Goal: Information Seeking & Learning: Learn about a topic

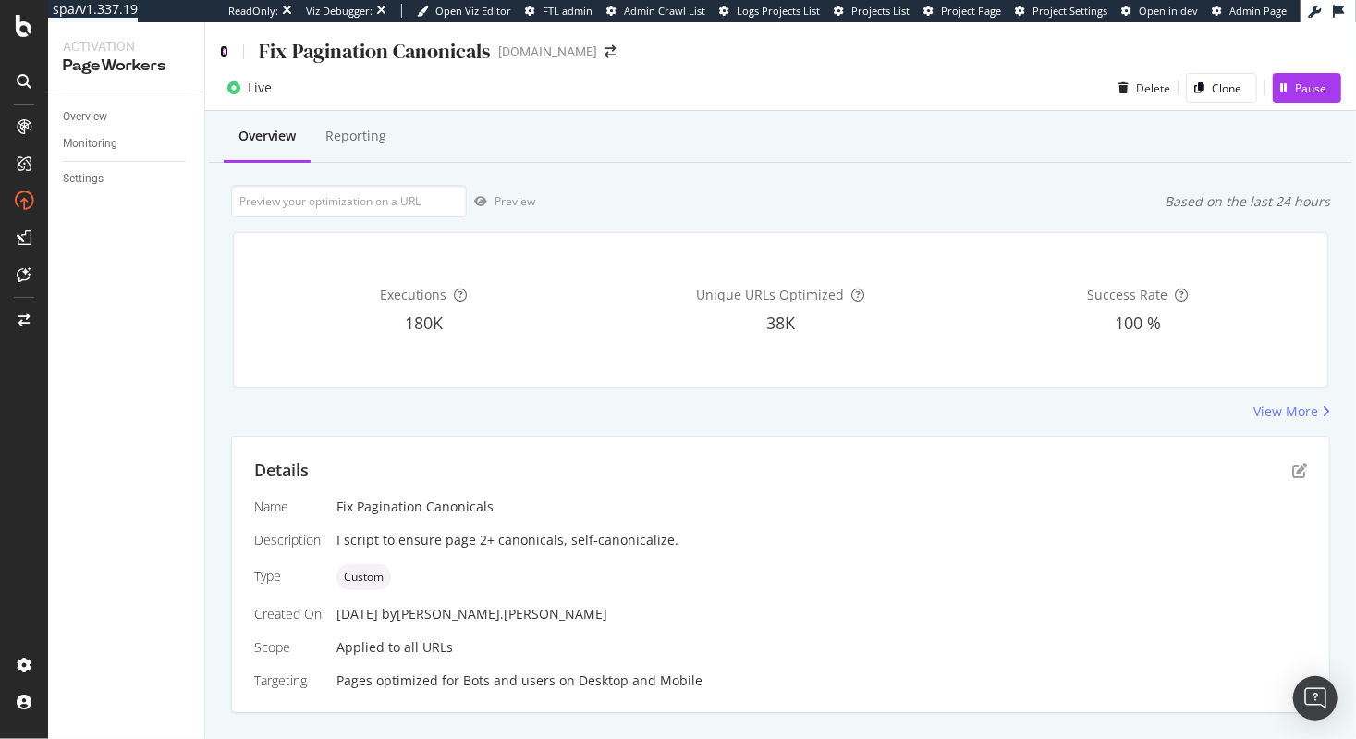
click at [226, 54] on icon at bounding box center [224, 51] width 8 height 13
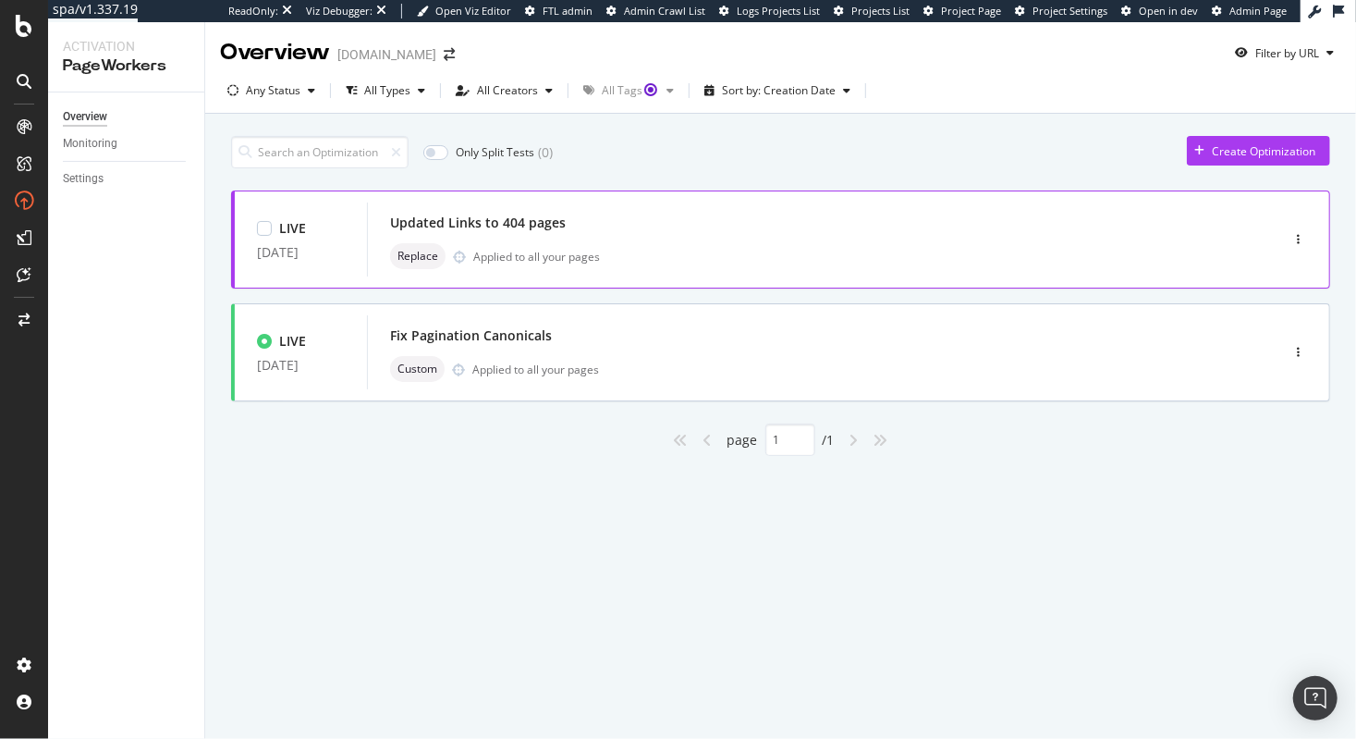
click at [624, 237] on div "Updated Links to 404 pages Replace Applied to all your pages" at bounding box center [795, 239] width 811 height 59
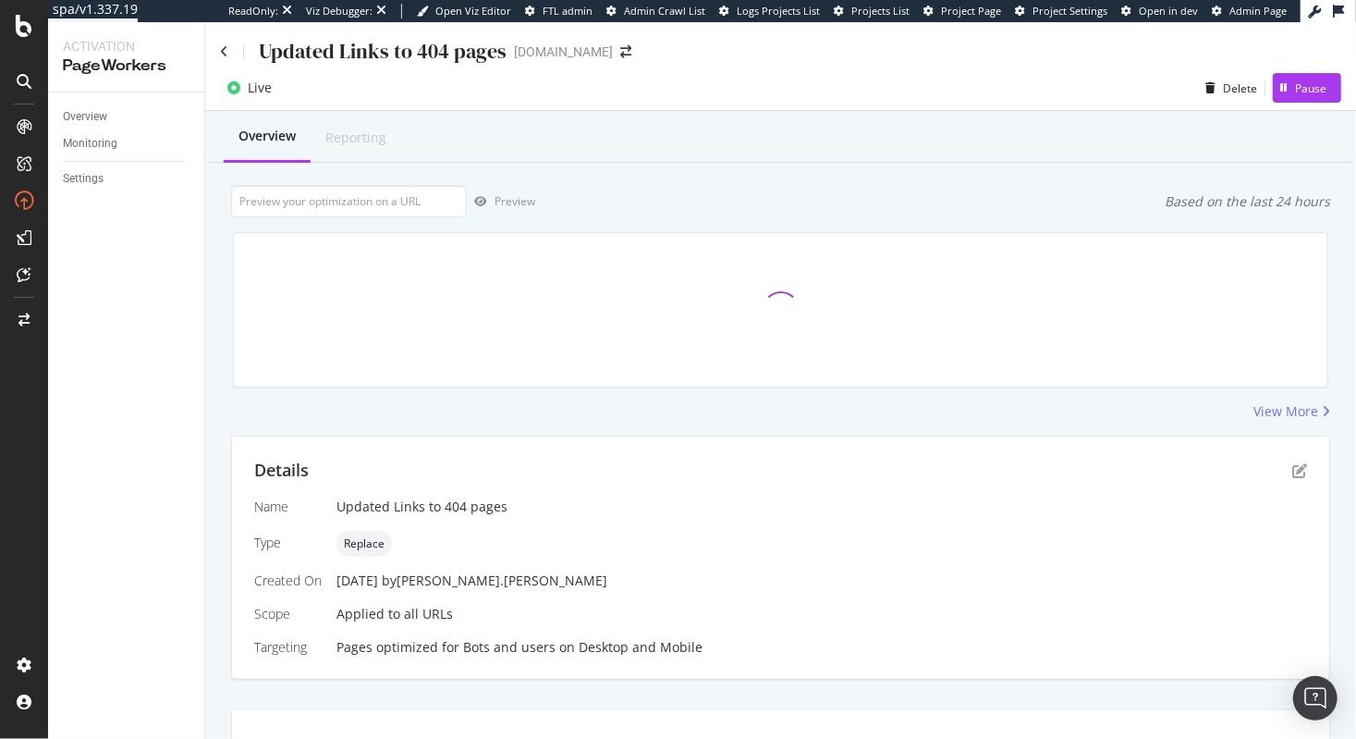
scroll to position [24, 0]
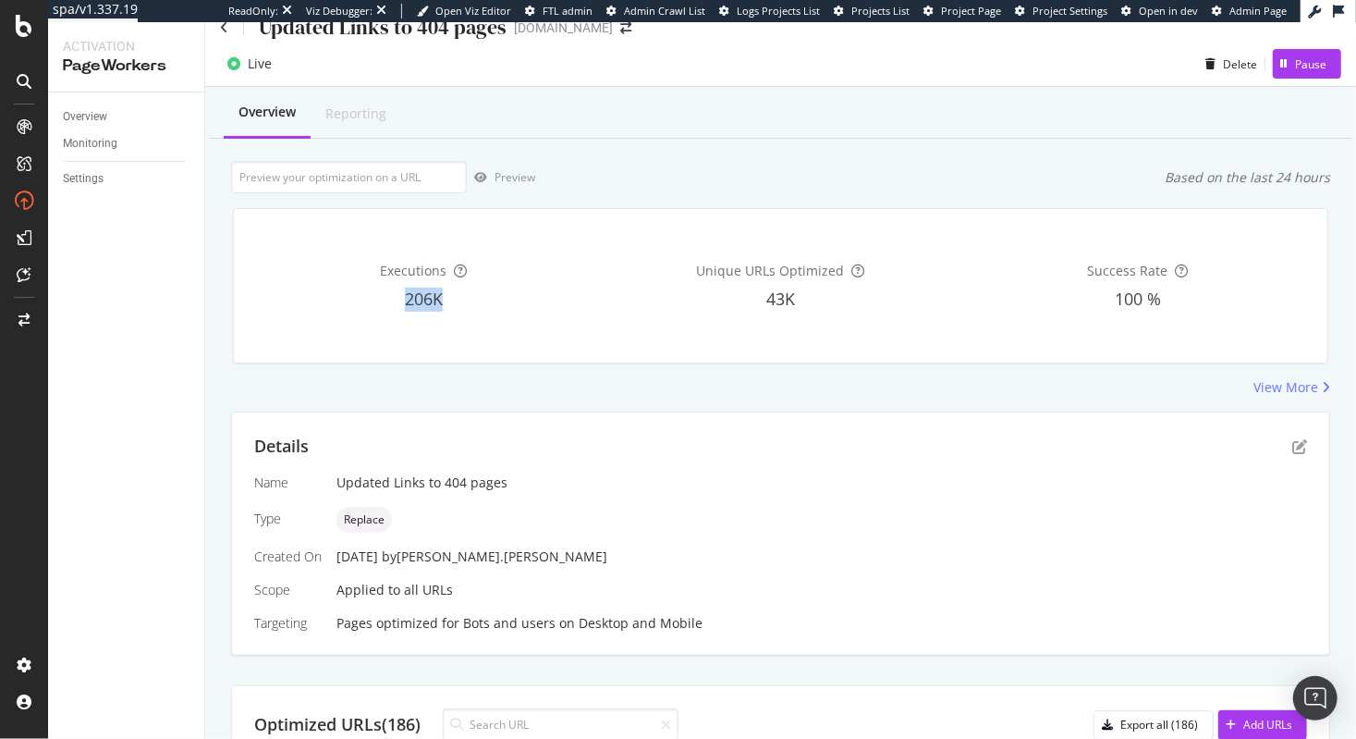
drag, startPoint x: 386, startPoint y: 299, endPoint x: 576, endPoint y: 310, distance: 189.8
click at [509, 304] on div "206K" at bounding box center [423, 300] width 349 height 24
click at [630, 314] on div "Unique URLs Optimized 43K" at bounding box center [780, 286] width 349 height 124
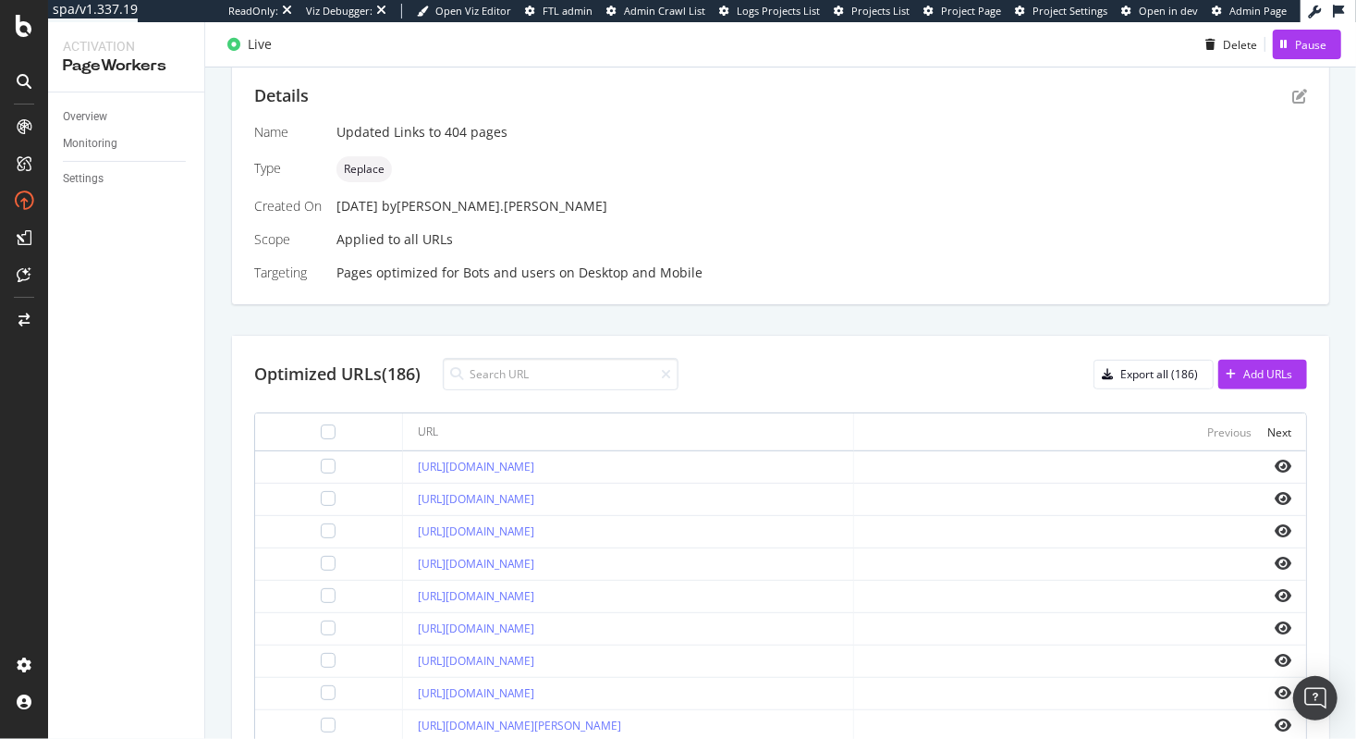
scroll to position [629, 0]
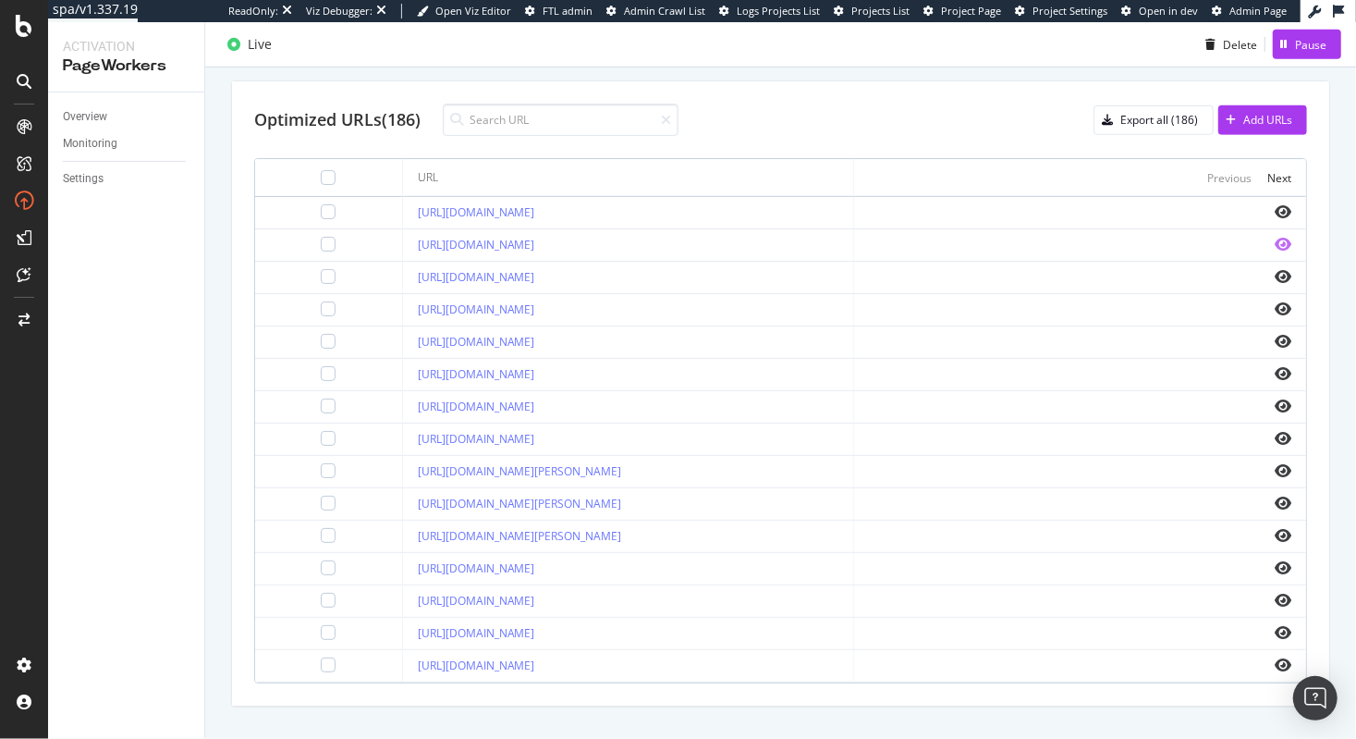
click at [1275, 241] on icon "eye" at bounding box center [1283, 244] width 17 height 15
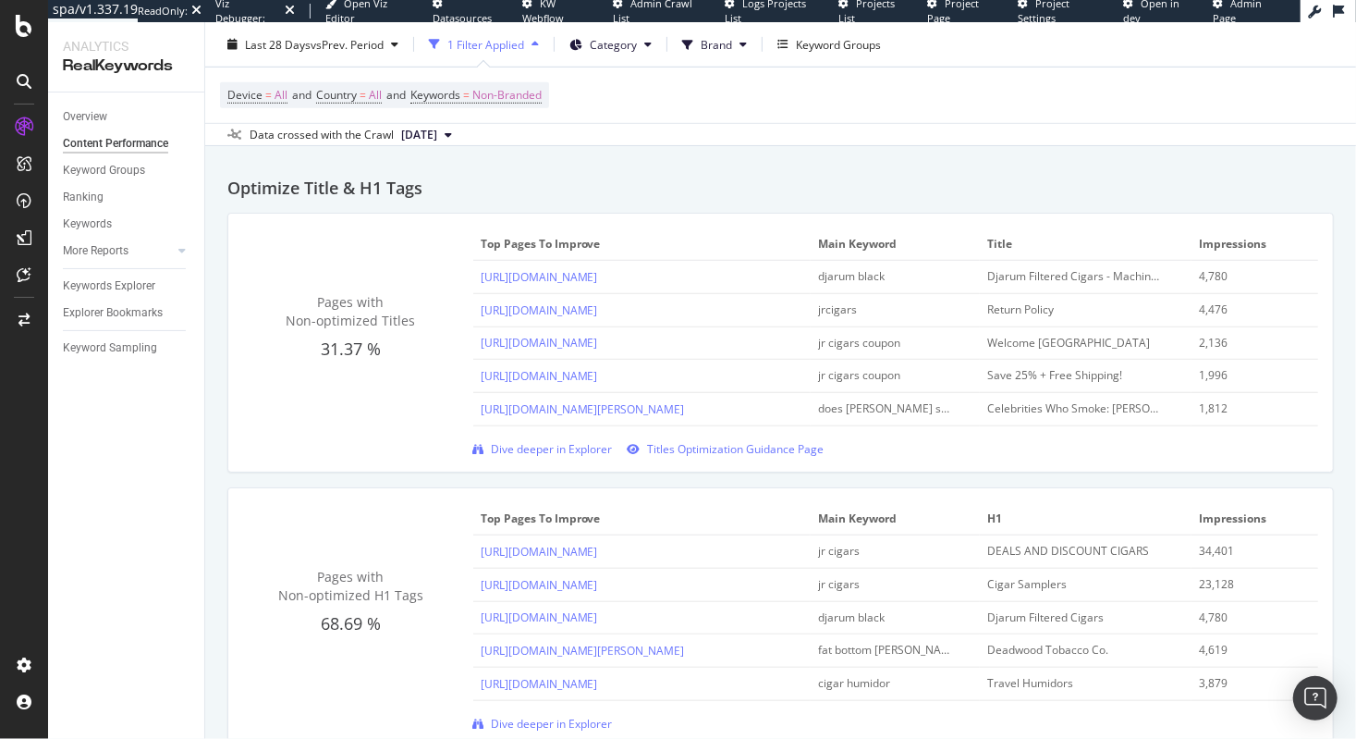
scroll to position [693, 0]
drag, startPoint x: 317, startPoint y: 317, endPoint x: 400, endPoint y: 322, distance: 83.3
click at [400, 322] on span "Pages with Non-optimized Titles" at bounding box center [350, 310] width 129 height 36
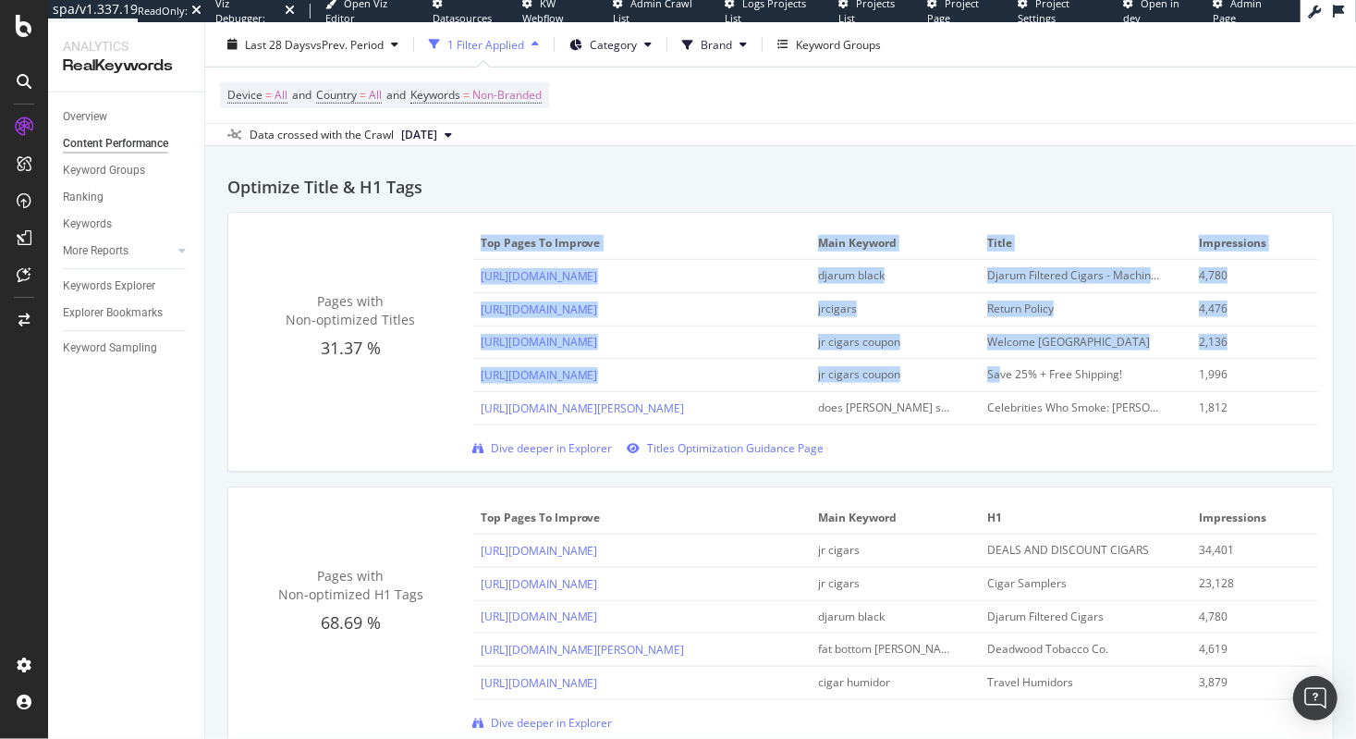
drag, startPoint x: 992, startPoint y: 367, endPoint x: 1028, endPoint y: 422, distance: 66.2
click at [1028, 422] on div "Pages with Non-optimized Titles 31.37 % Top pages to improve Main Keyword title…" at bounding box center [780, 341] width 1075 height 228
click at [1065, 420] on td "Celebrities Who Smoke: [PERSON_NAME] | JR Blending Room | Blending Room | JR Ci…" at bounding box center [1086, 408] width 212 height 33
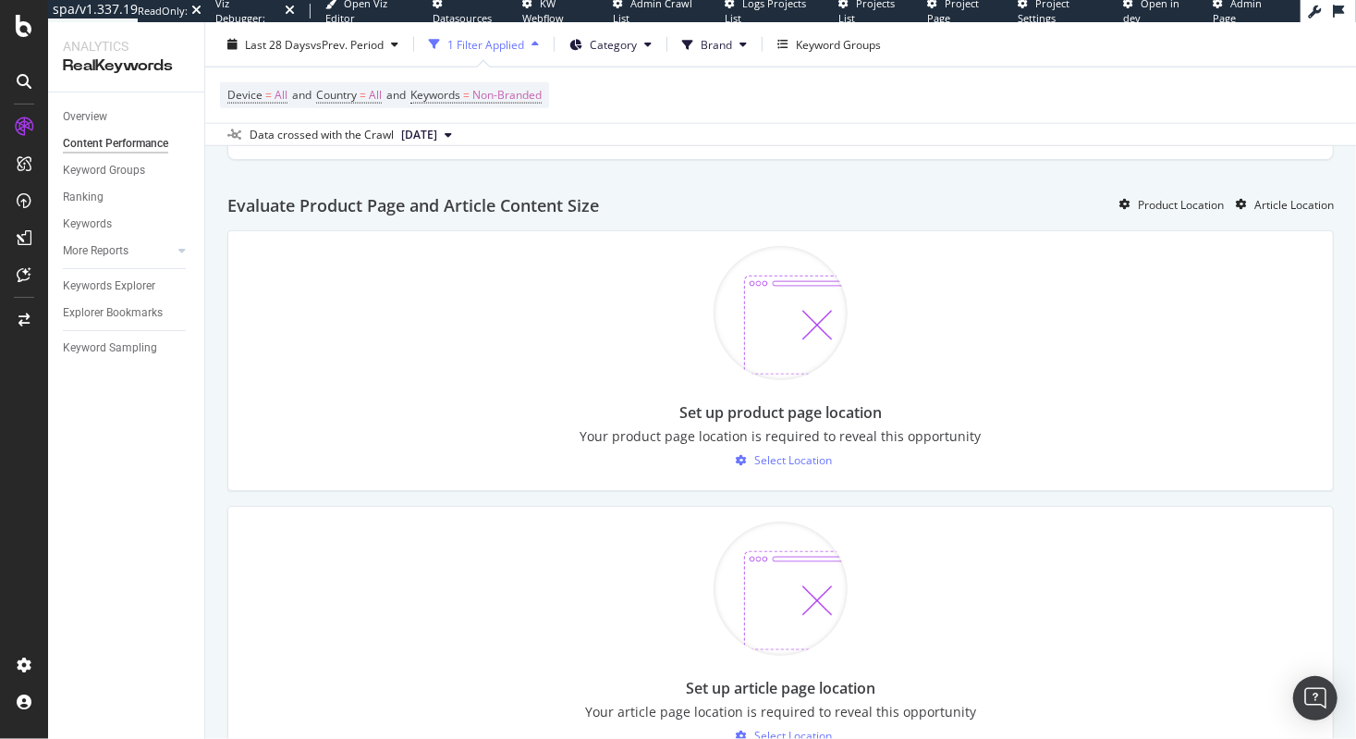
scroll to position [1346, 0]
drag, startPoint x: 423, startPoint y: 202, endPoint x: 667, endPoint y: 212, distance: 243.3
click at [640, 213] on div "Evaluate Product Page and Article Content Size Product Location Article Location" at bounding box center [780, 200] width 1107 height 63
click at [771, 214] on div "Evaluate Product Page and Article Content Size Product Location Article Location" at bounding box center [780, 200] width 1107 height 63
click at [1183, 199] on div "Product Location" at bounding box center [1181, 207] width 86 height 16
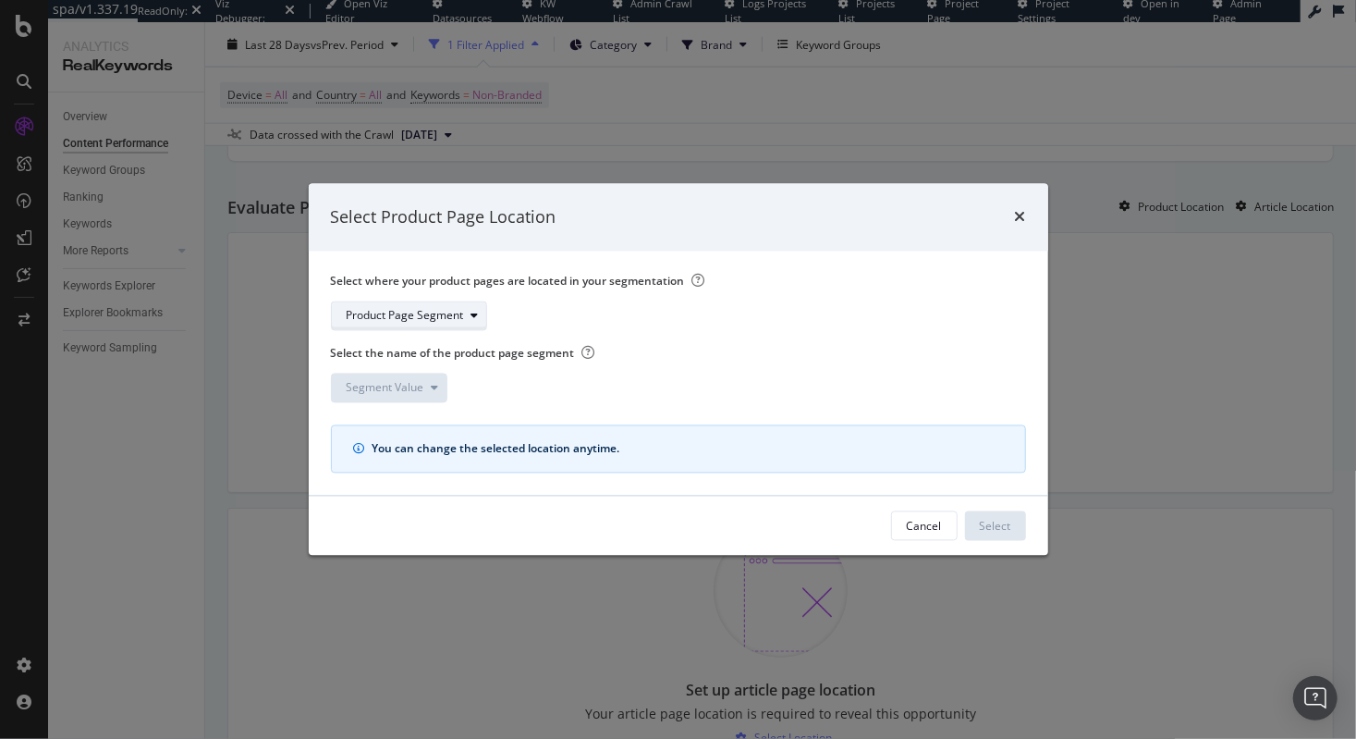
click at [460, 314] on div "Product Page Segment" at bounding box center [405, 316] width 117 height 11
click at [405, 380] on div "pagetype" at bounding box center [399, 378] width 121 height 23
click at [398, 387] on div "Segment Value" at bounding box center [386, 388] width 78 height 11
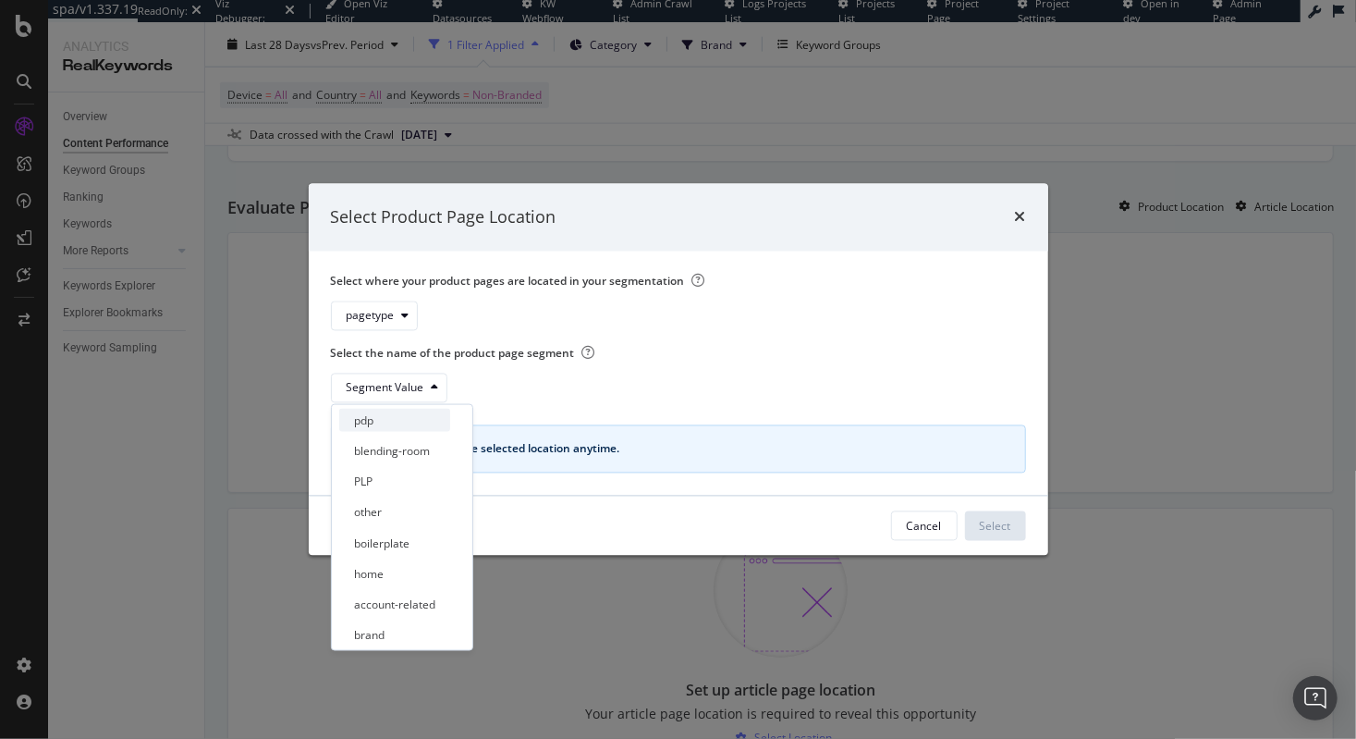
click at [385, 420] on div "pdp" at bounding box center [394, 420] width 111 height 23
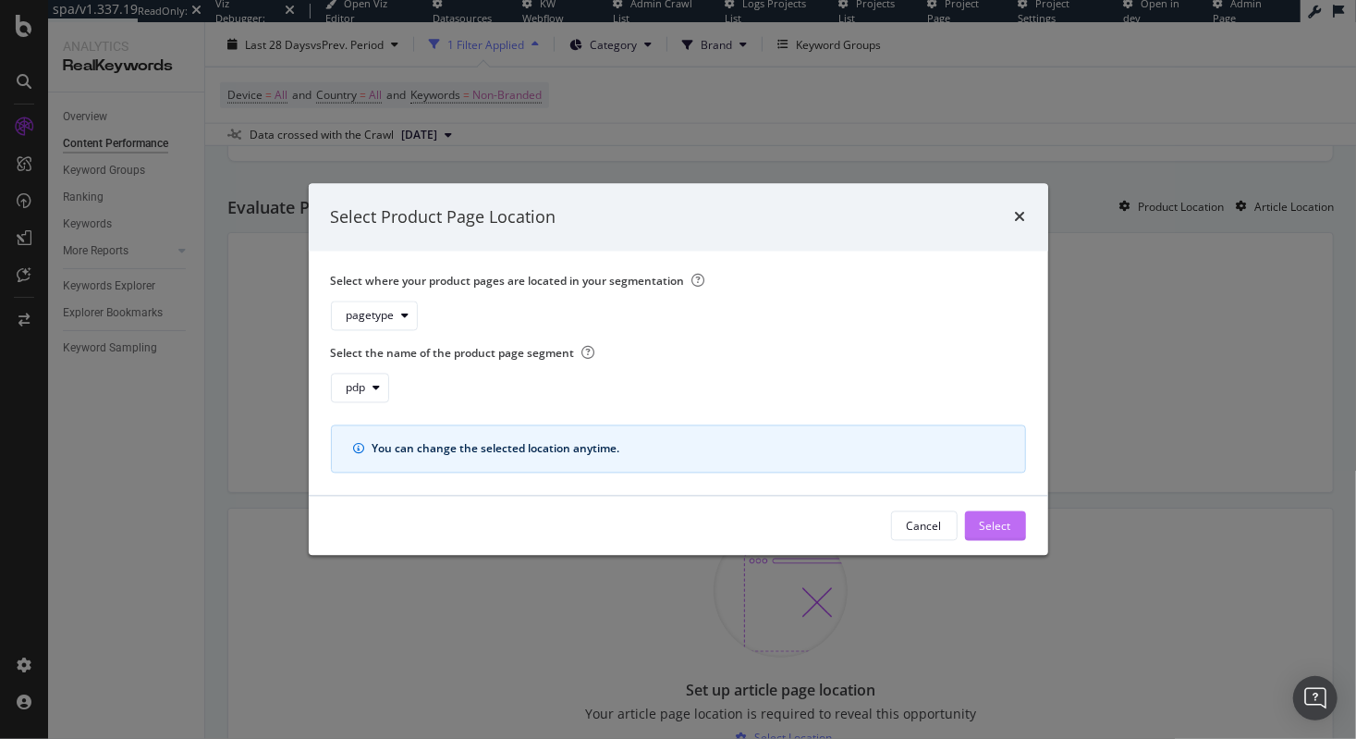
click at [1001, 528] on div "Select" at bounding box center [995, 526] width 31 height 16
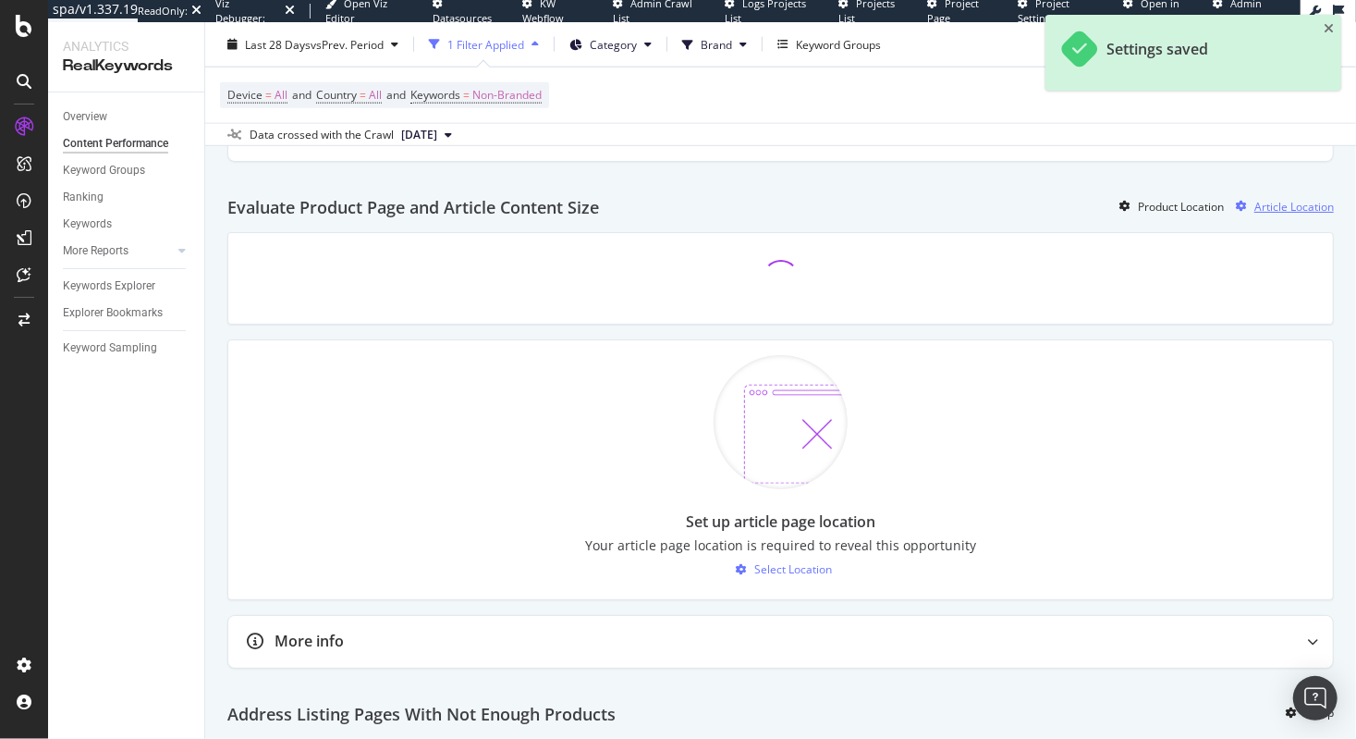
click at [1273, 199] on div "Article Location" at bounding box center [1295, 207] width 80 height 16
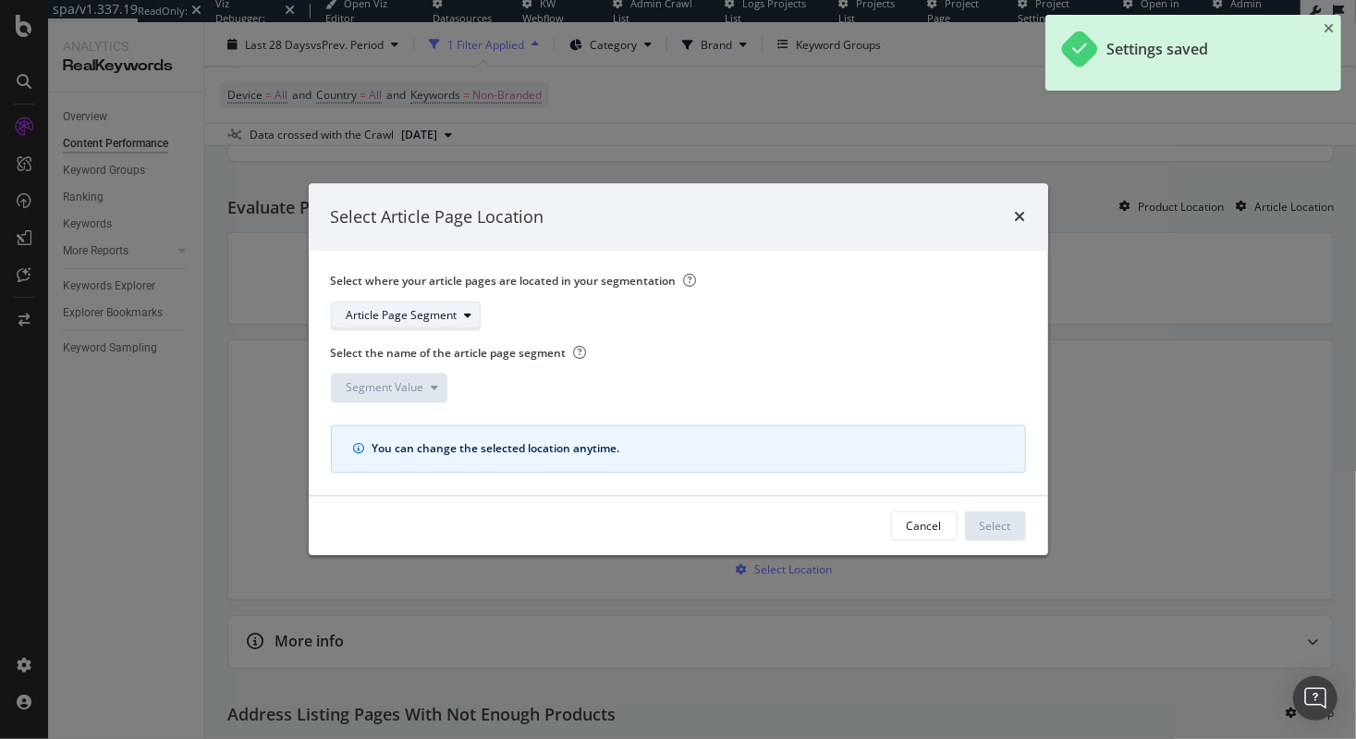
click at [419, 313] on div "Article Page Segment" at bounding box center [402, 316] width 111 height 11
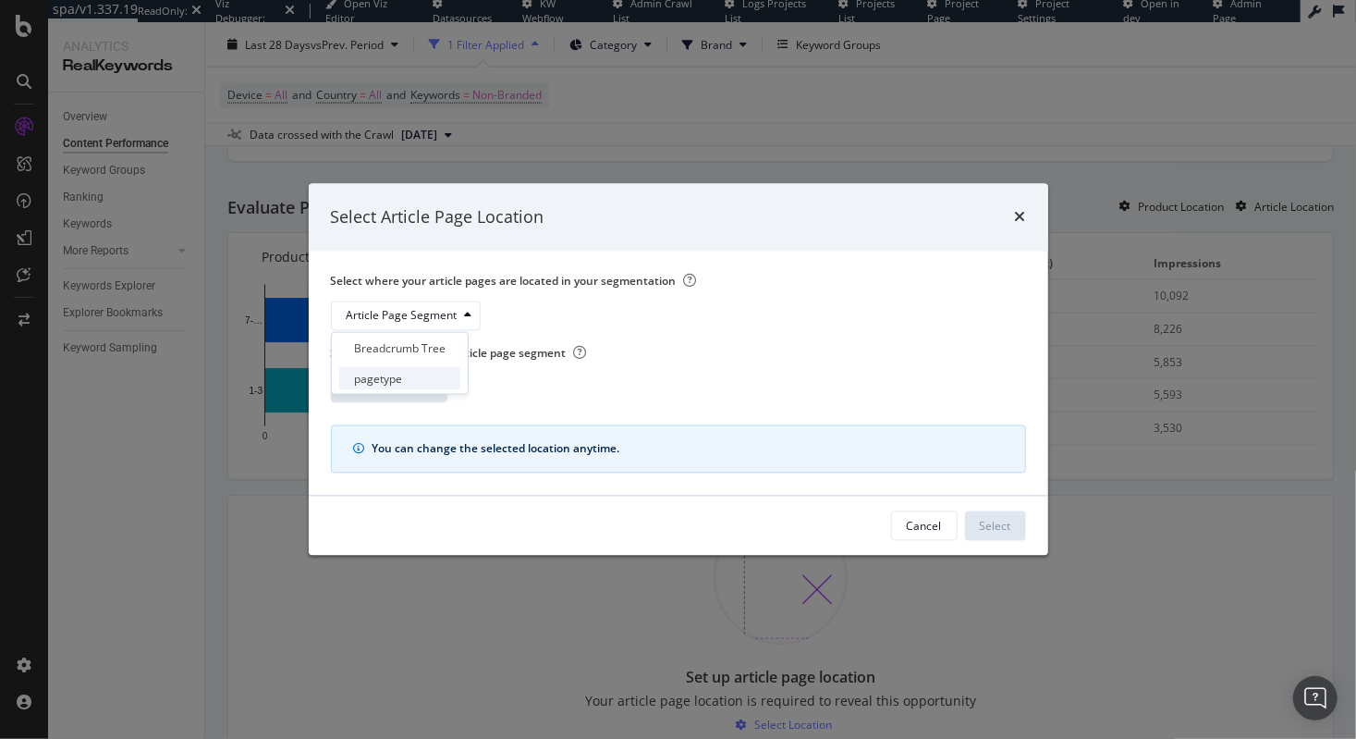
click at [381, 379] on div "pagetype" at bounding box center [378, 379] width 48 height 16
click at [392, 388] on div "Segment Value" at bounding box center [386, 388] width 78 height 11
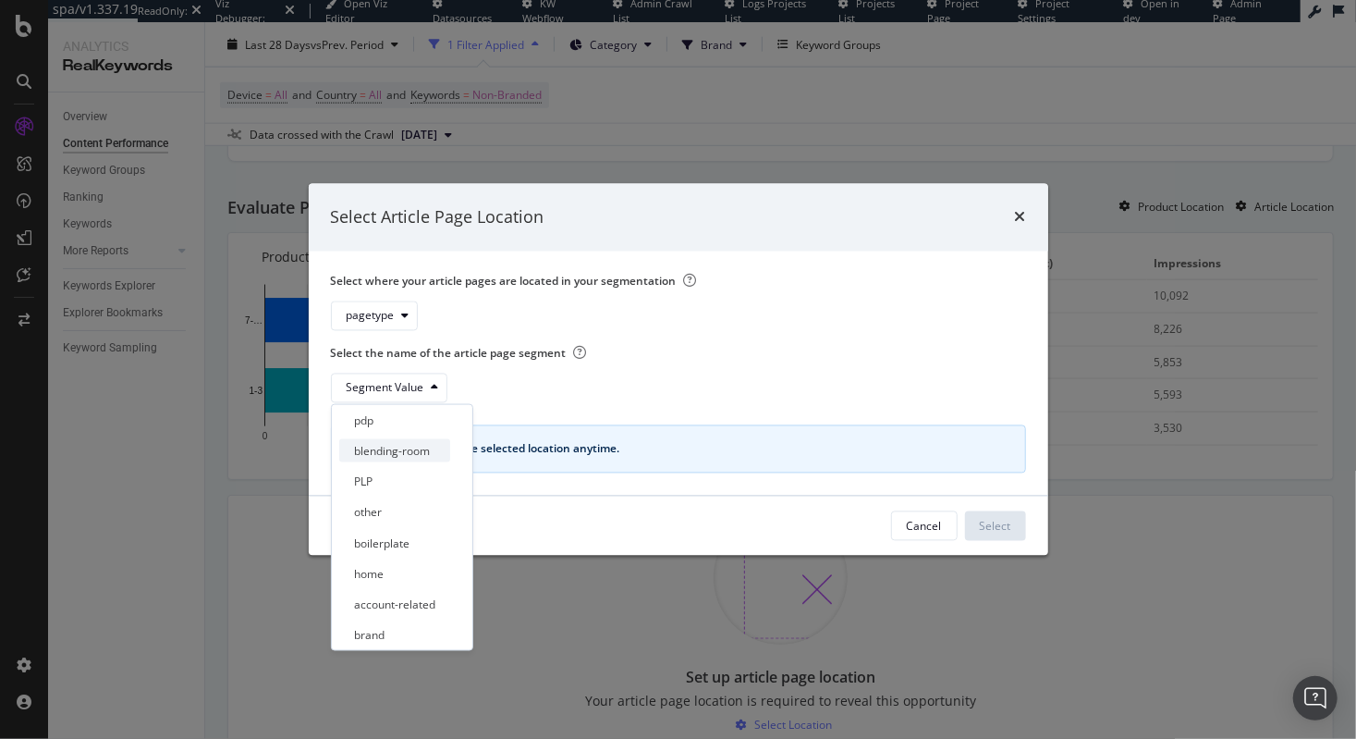
click at [418, 452] on div "blending-room" at bounding box center [392, 451] width 76 height 16
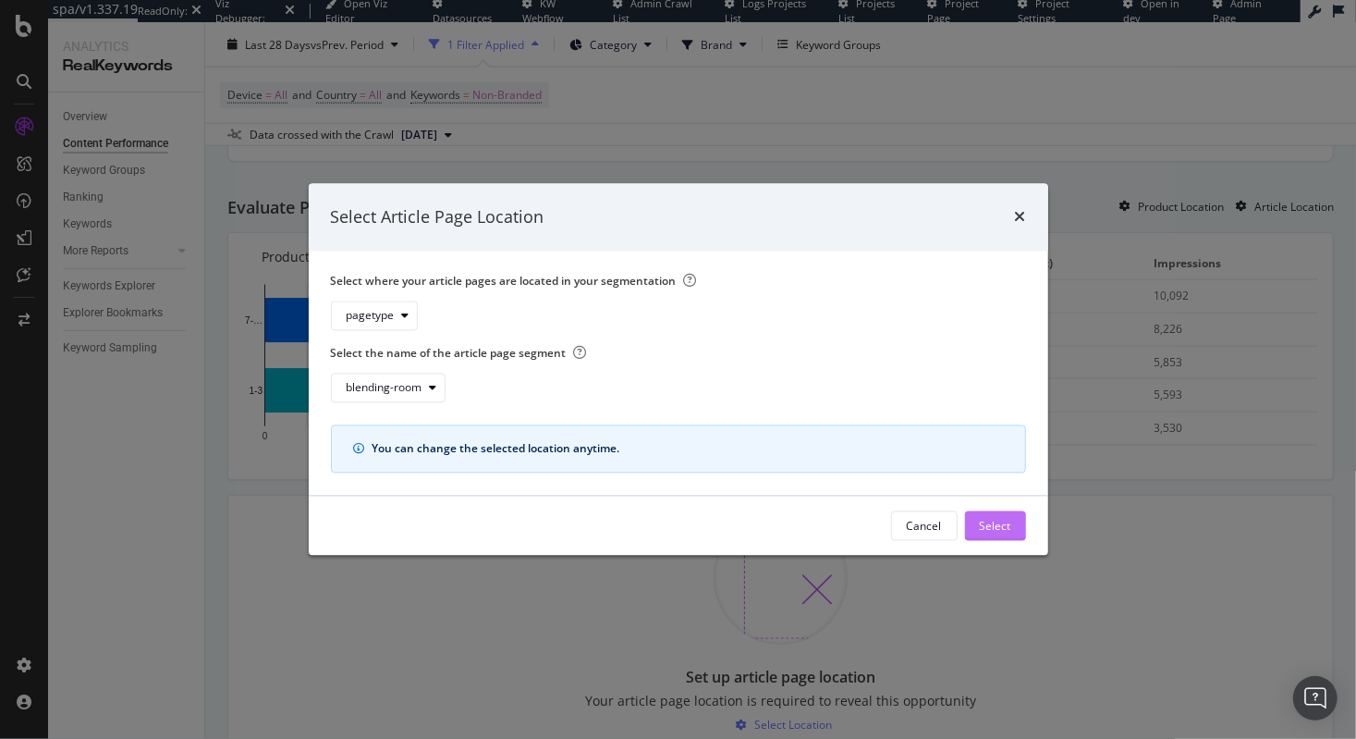
click at [990, 532] on div "Select" at bounding box center [995, 526] width 31 height 16
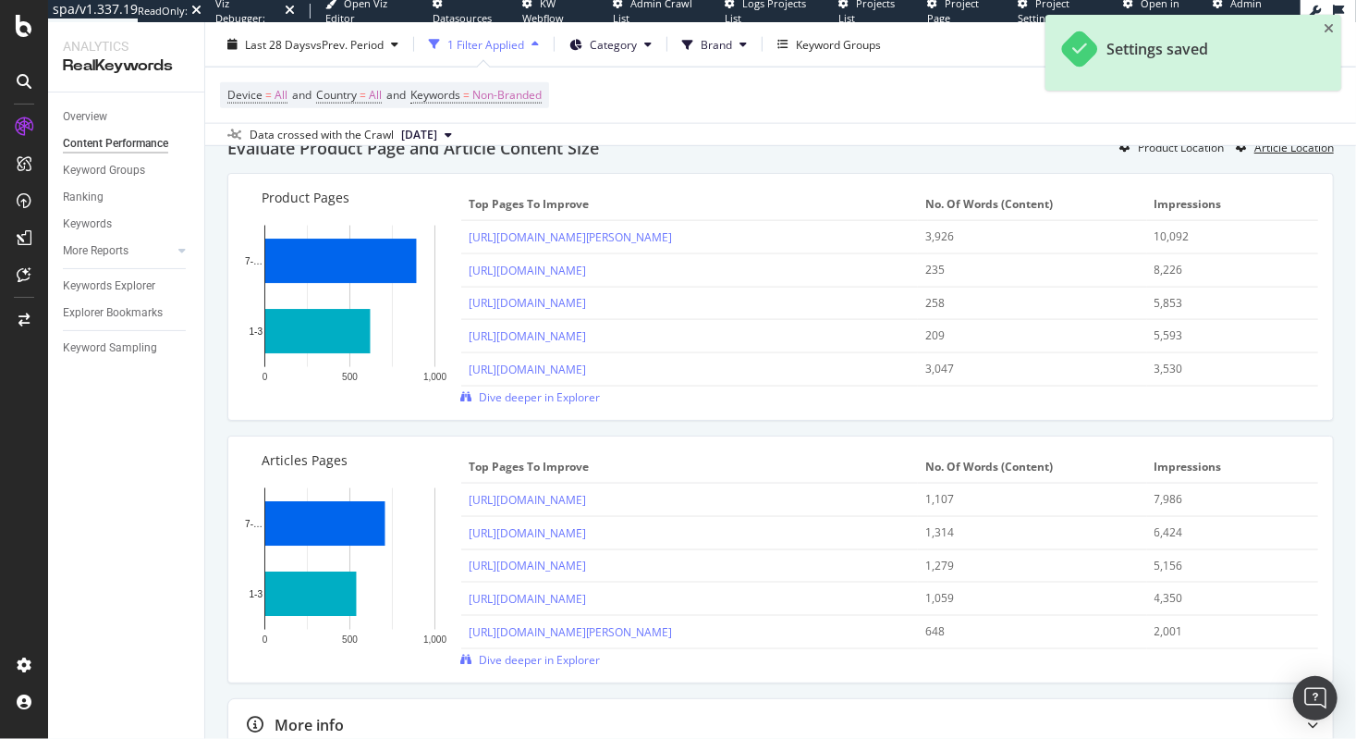
scroll to position [1438, 0]
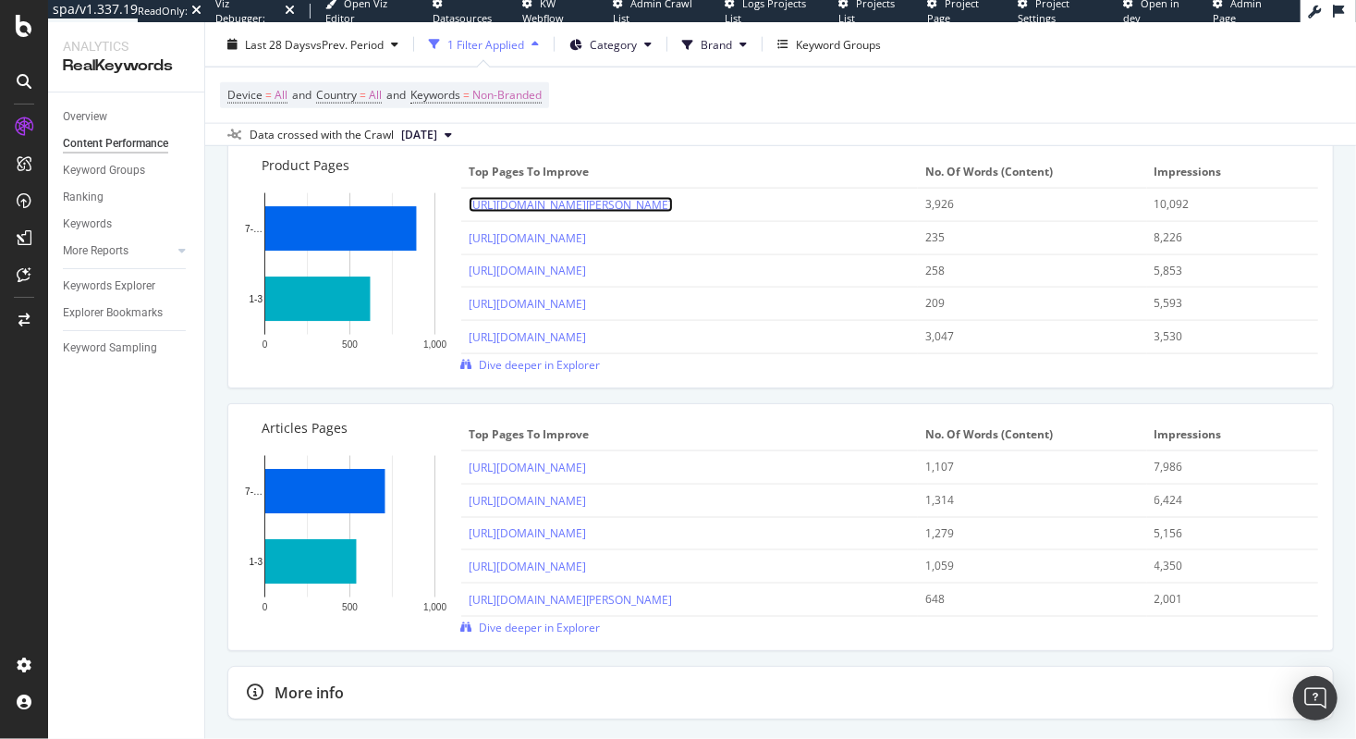
click at [673, 197] on link "https://www.jrcigars.com/item/deadwood-tobacco-co./fat-bottom-betty/DWFBB.html" at bounding box center [571, 205] width 204 height 16
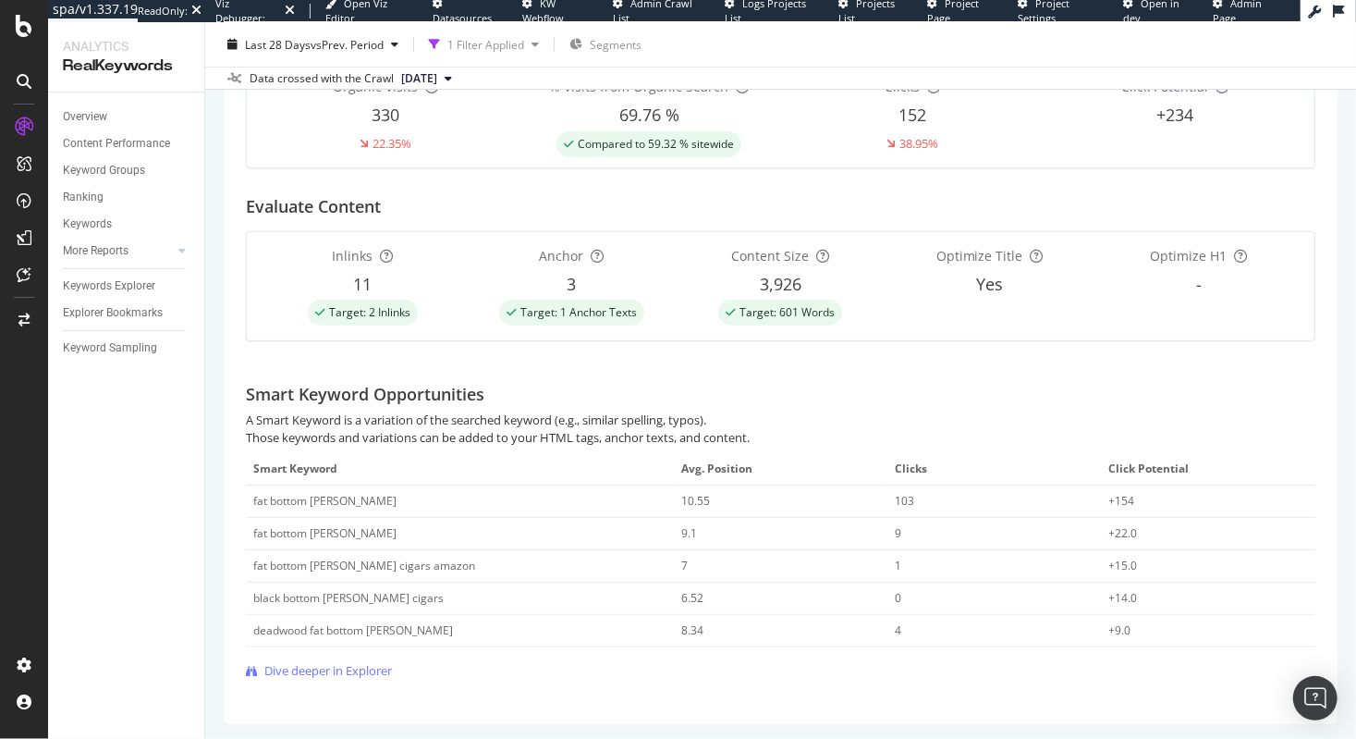
scroll to position [335, 0]
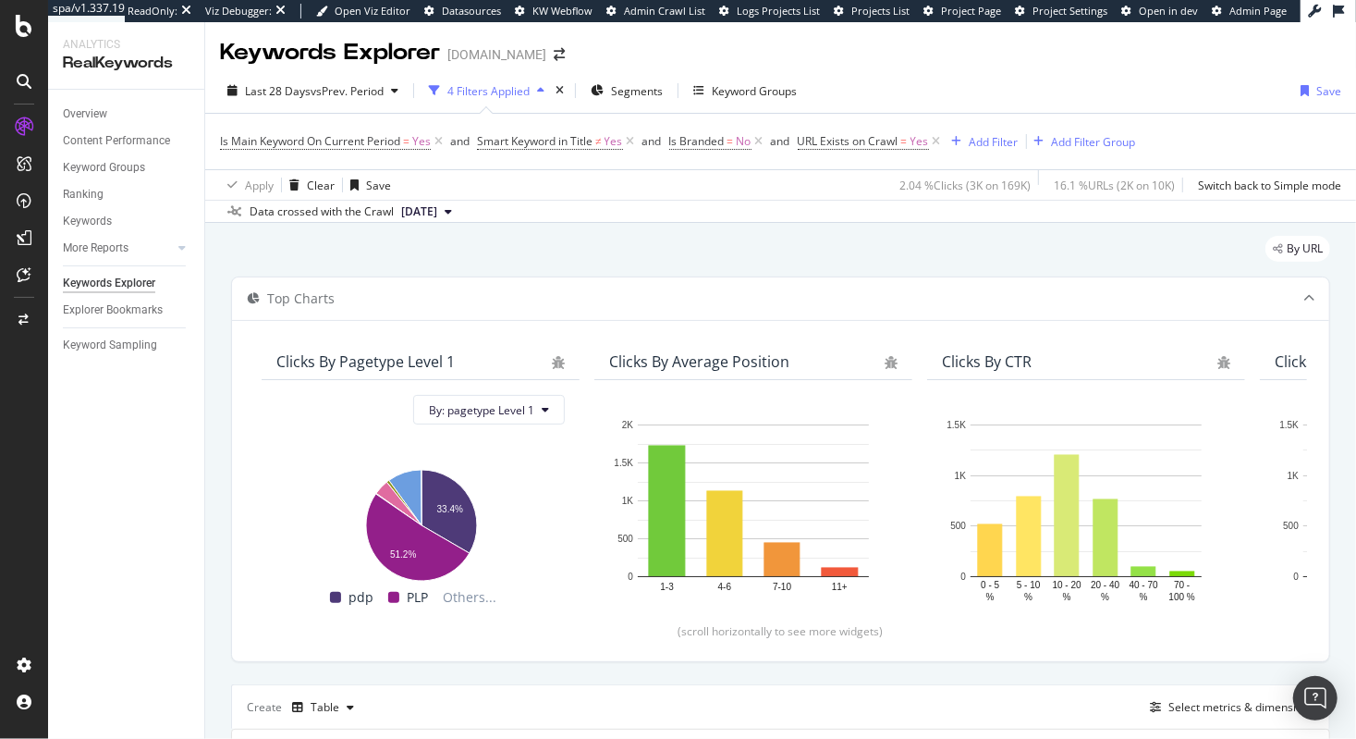
scroll to position [821, 0]
